Goal: Find specific page/section: Find specific page/section

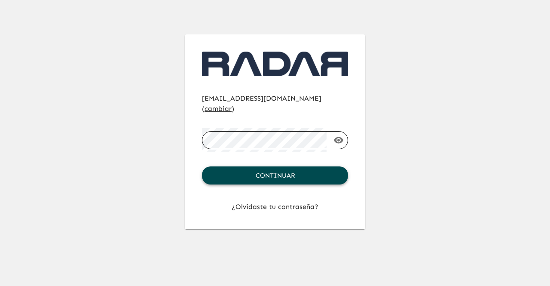
click at [289, 166] on button "Continuar" at bounding box center [275, 175] width 146 height 18
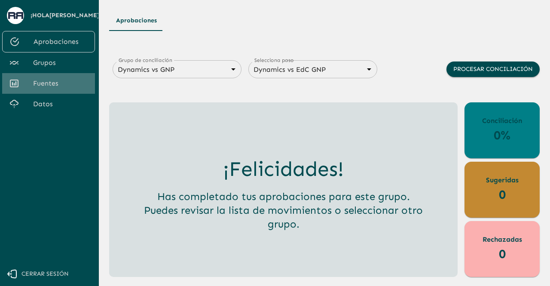
click at [40, 88] on span "Fuentes" at bounding box center [60, 83] width 55 height 10
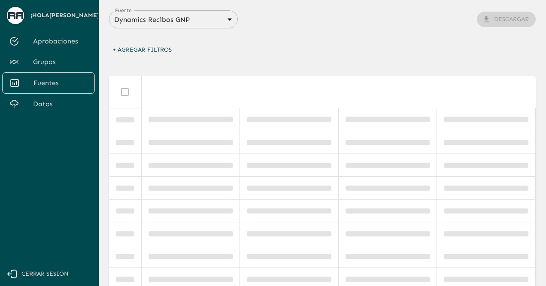
click at [65, 58] on span "Grupos" at bounding box center [60, 62] width 55 height 10
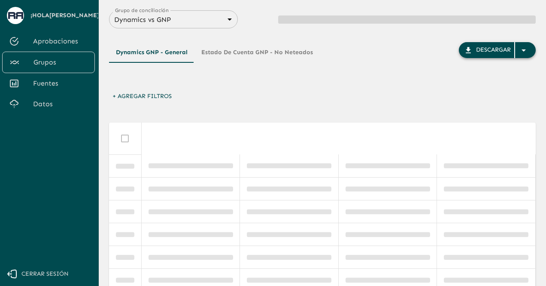
click at [529, 49] on icon "button" at bounding box center [524, 50] width 10 height 10
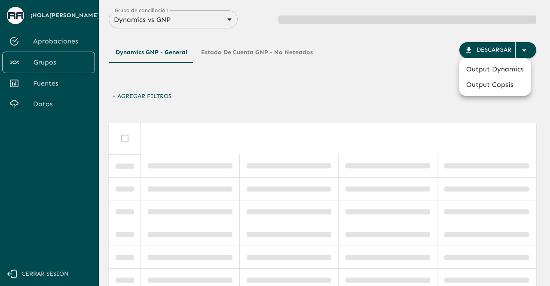
click at [481, 70] on li "Output Dynamics" at bounding box center [494, 68] width 71 height 15
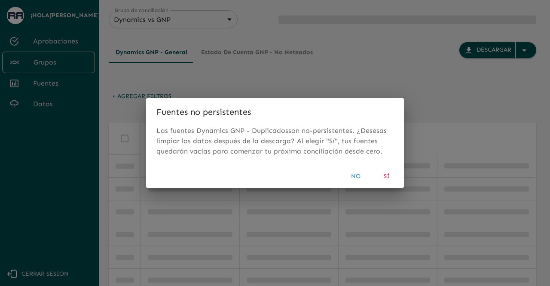
click at [390, 174] on button "Sí" at bounding box center [386, 176] width 27 height 16
